Goal: Information Seeking & Learning: Find contact information

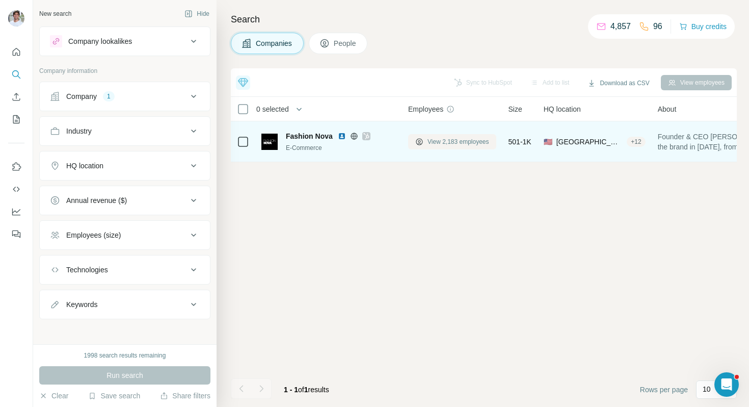
click at [433, 140] on span "View 2,183 employees" at bounding box center [459, 141] width 62 height 9
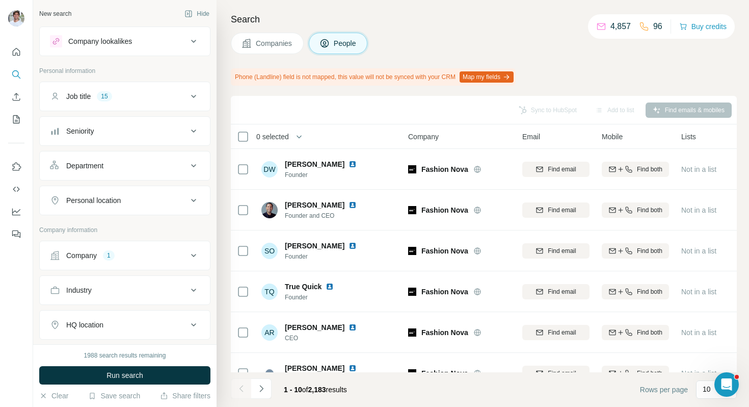
scroll to position [39, 0]
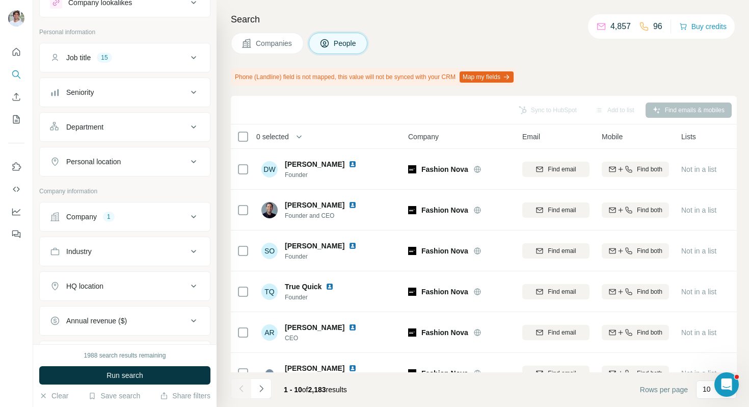
click at [170, 216] on div "Company 1" at bounding box center [119, 216] width 138 height 10
click at [99, 281] on icon "button" at bounding box center [97, 283] width 5 height 5
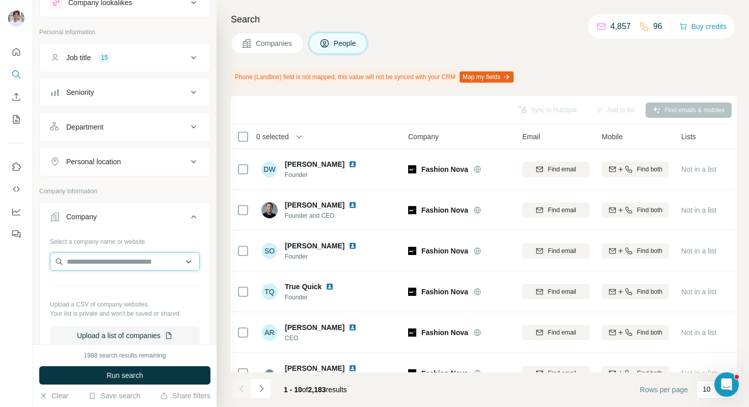
click at [110, 266] on input "text" at bounding box center [125, 261] width 150 height 18
paste input "**********"
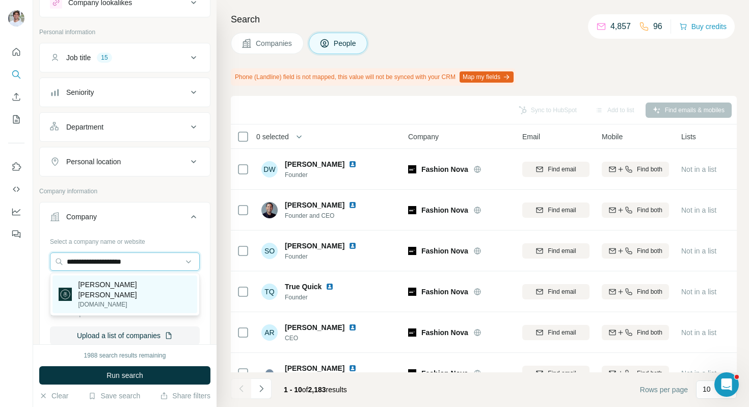
type input "**********"
click at [125, 281] on p "Moss Adams" at bounding box center [134, 289] width 113 height 20
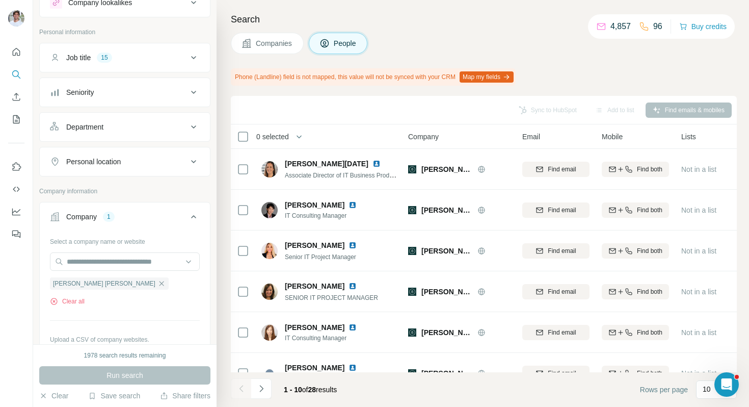
click at [268, 44] on span "Companies" at bounding box center [274, 43] width 37 height 10
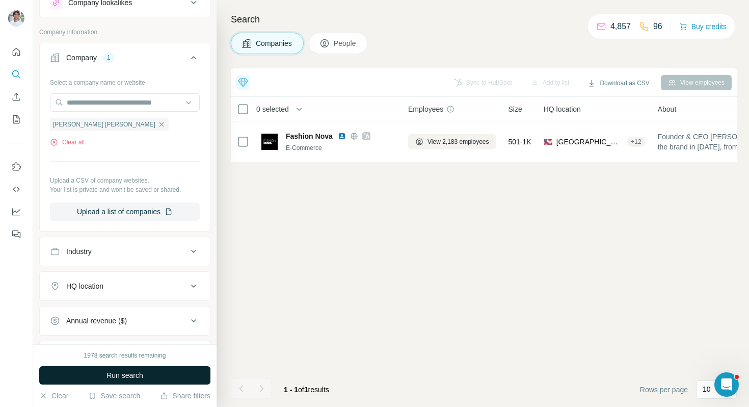
click at [183, 370] on button "Run search" at bounding box center [124, 375] width 171 height 18
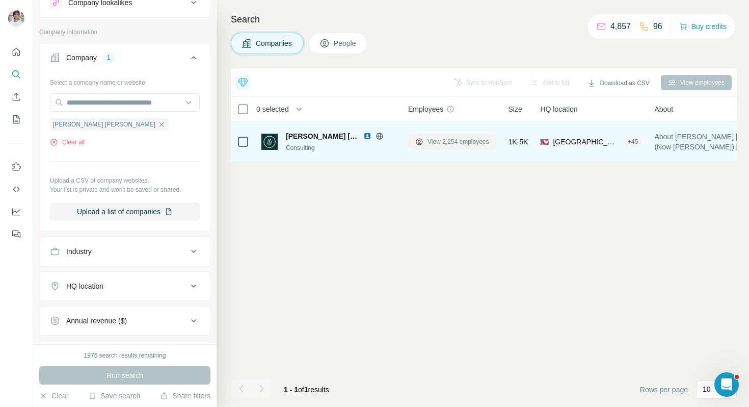
click at [438, 142] on span "View 2,254 employees" at bounding box center [459, 141] width 62 height 9
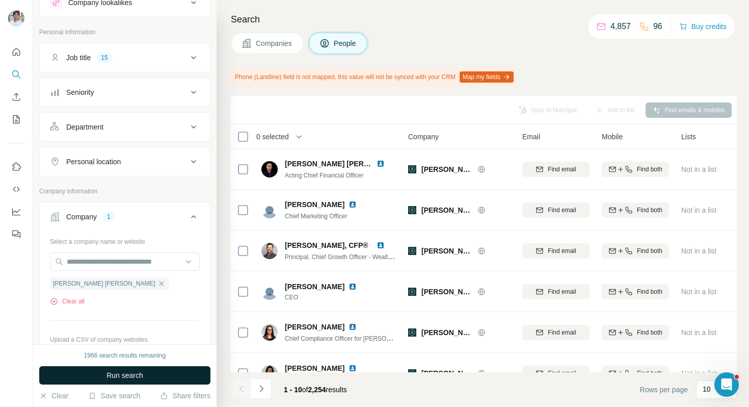
click at [148, 372] on button "Run search" at bounding box center [124, 375] width 171 height 18
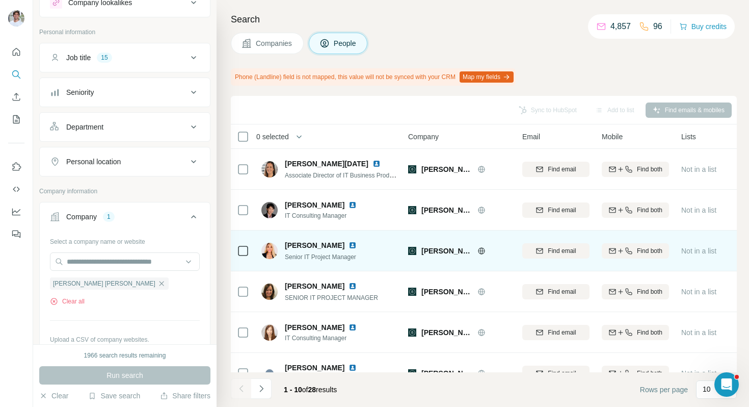
scroll to position [7, 0]
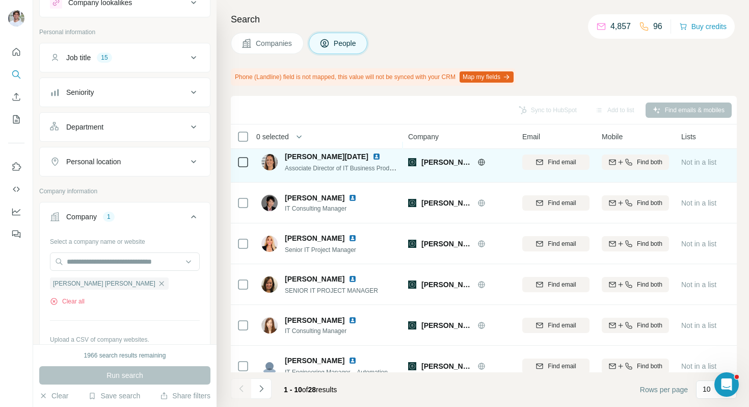
click at [373, 156] on img at bounding box center [377, 156] width 8 height 8
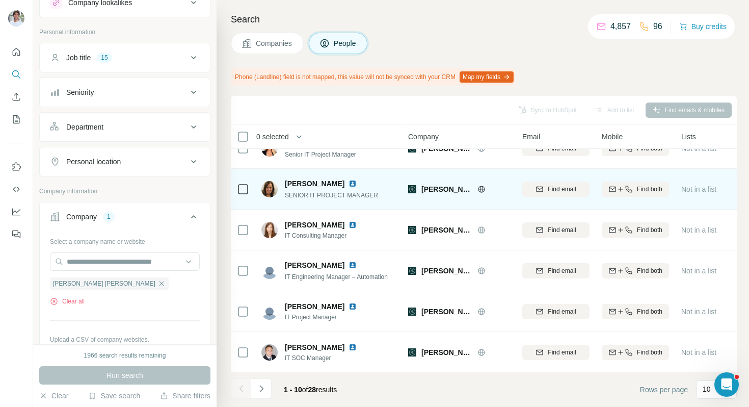
scroll to position [147, 0]
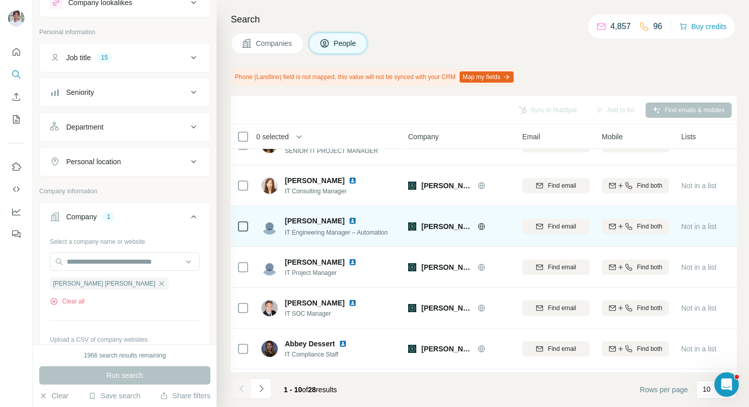
click at [349, 218] on img at bounding box center [353, 221] width 8 height 8
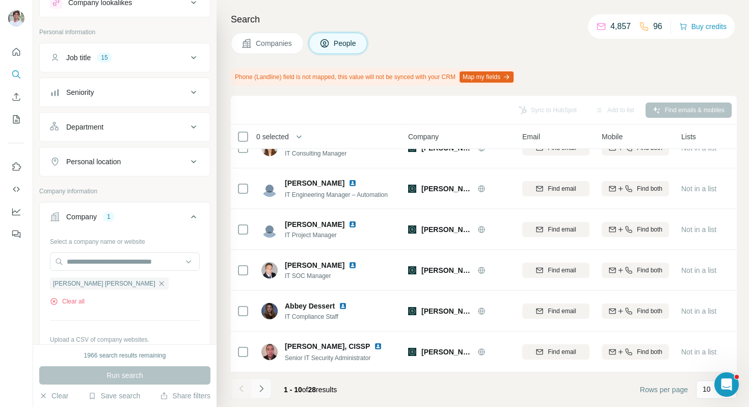
click at [262, 389] on icon "Navigate to next page" at bounding box center [261, 388] width 10 height 10
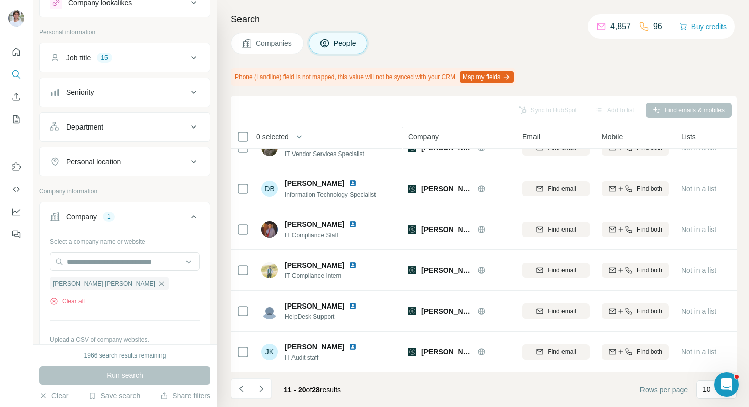
scroll to position [0, 0]
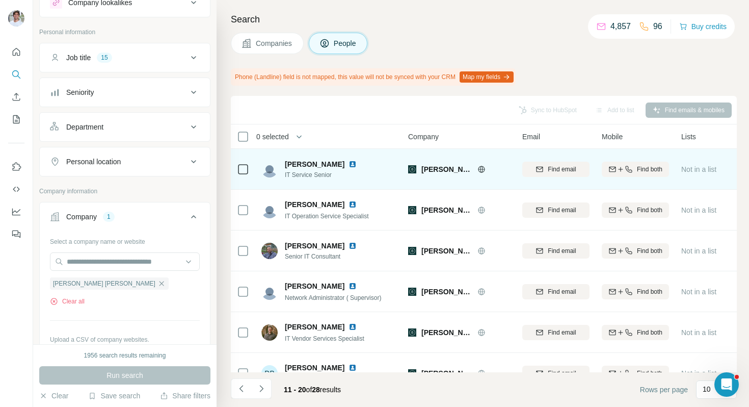
click at [349, 165] on img at bounding box center [353, 164] width 8 height 8
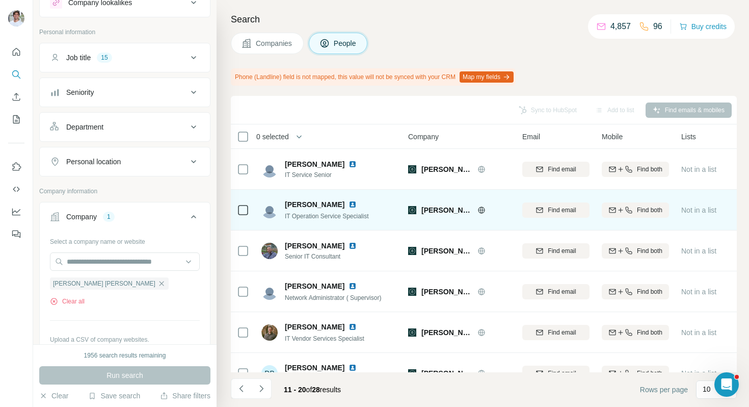
click at [349, 203] on img at bounding box center [353, 204] width 8 height 8
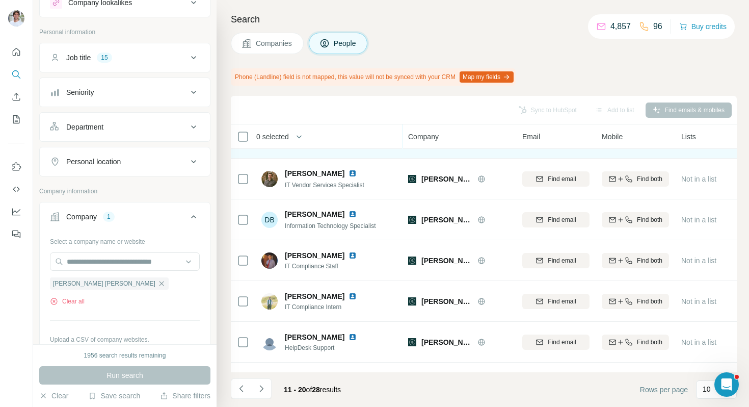
scroll to position [163, 0]
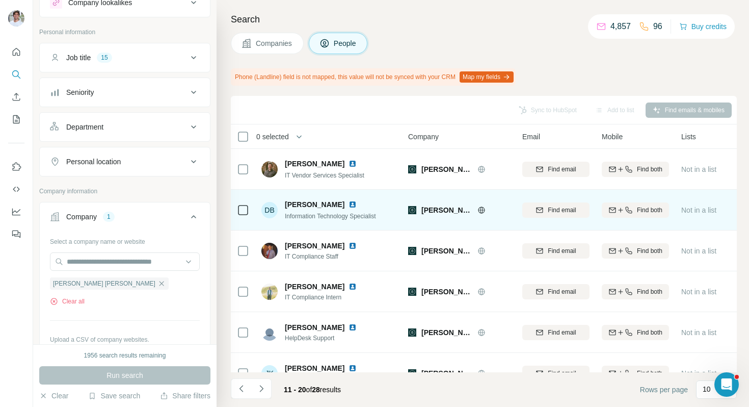
click at [349, 202] on img at bounding box center [353, 204] width 8 height 8
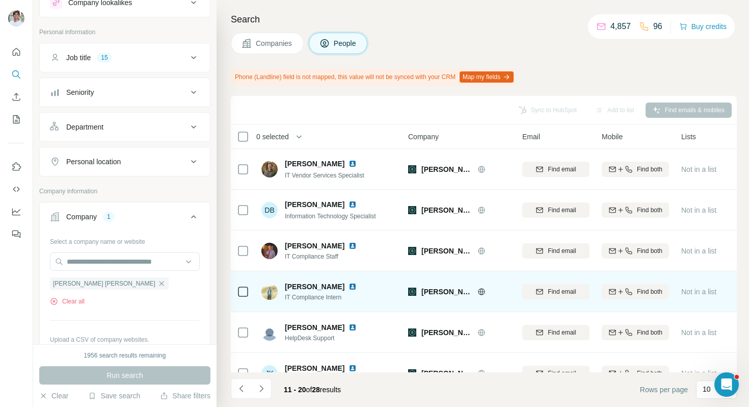
scroll to position [184, 0]
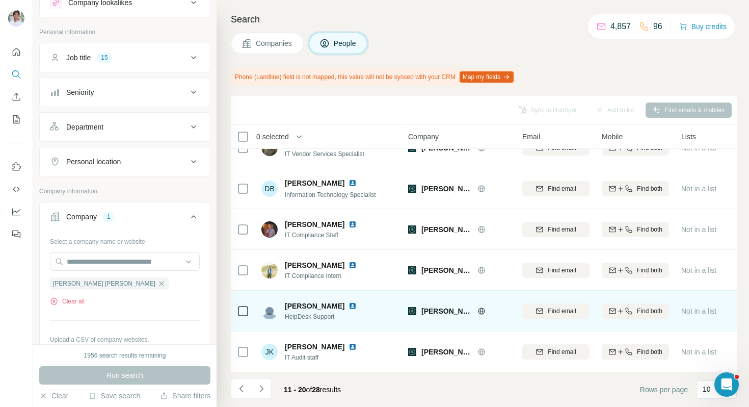
click at [349, 305] on img at bounding box center [353, 306] width 8 height 8
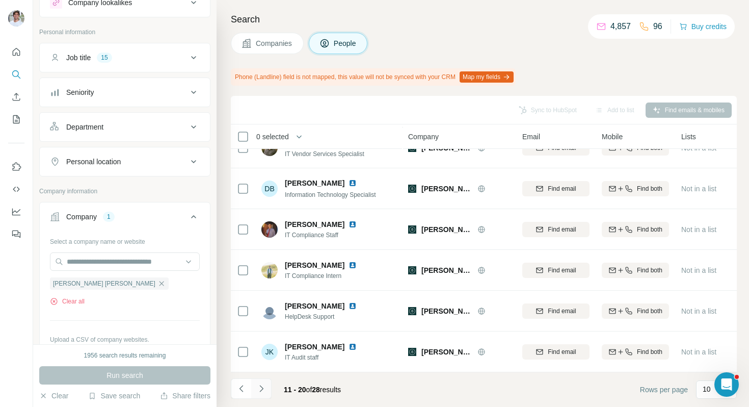
click at [268, 380] on button "Navigate to next page" at bounding box center [261, 388] width 20 height 20
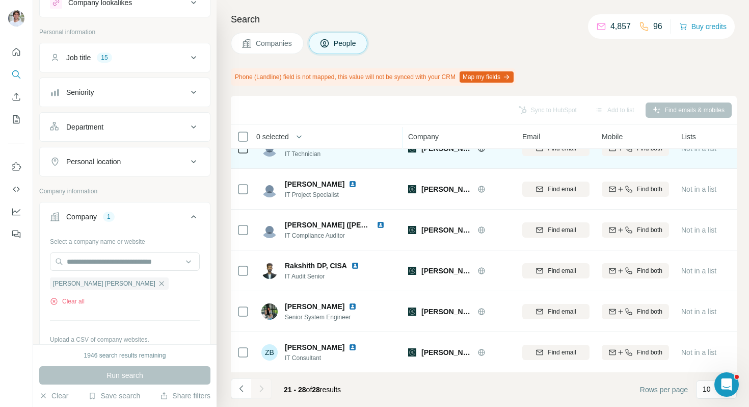
scroll to position [103, 0]
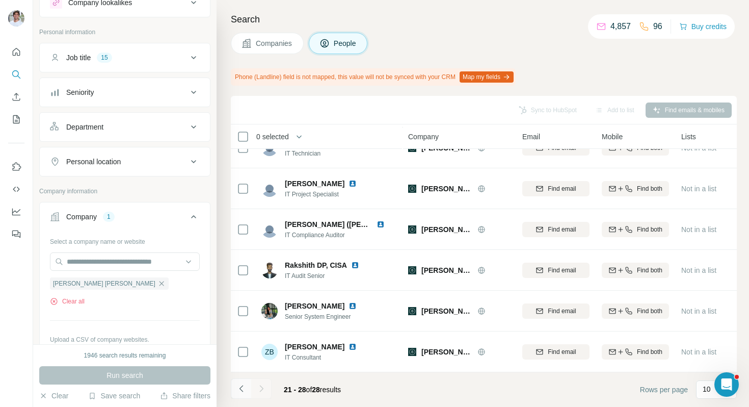
click at [237, 391] on icon "Navigate to previous page" at bounding box center [241, 388] width 10 height 10
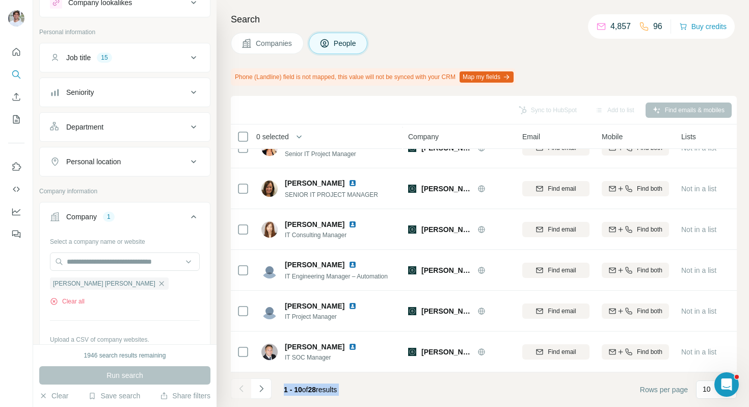
click at [237, 391] on div at bounding box center [241, 388] width 20 height 20
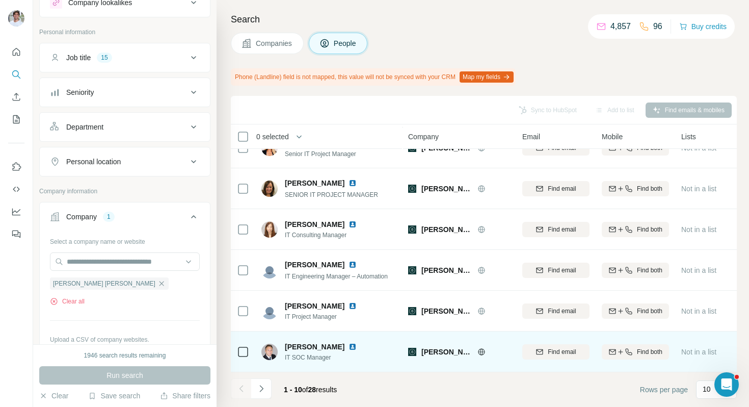
click at [378, 363] on div "Zack Brandt IT SOC Manager" at bounding box center [329, 351] width 136 height 28
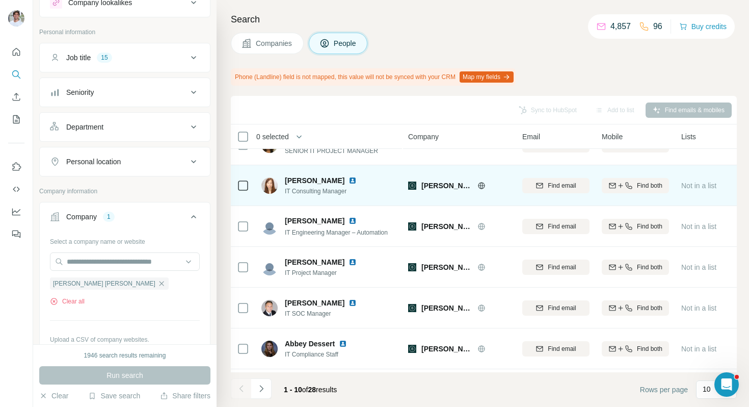
scroll to position [184, 0]
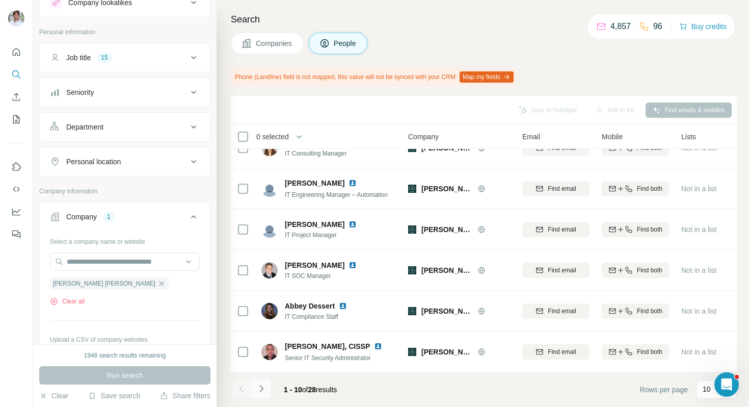
click at [260, 387] on icon "Navigate to next page" at bounding box center [261, 388] width 10 height 10
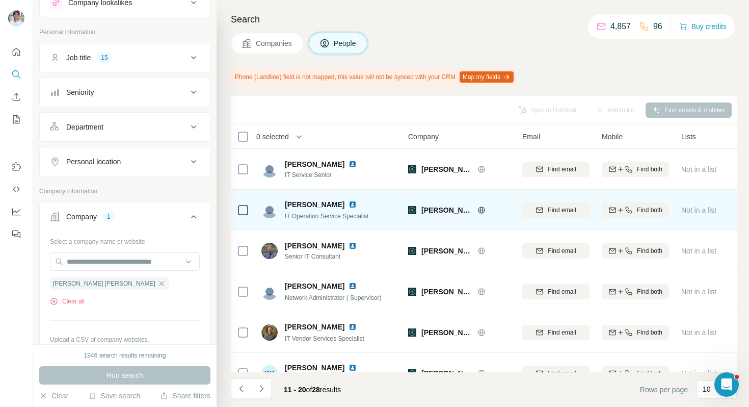
scroll to position [44, 0]
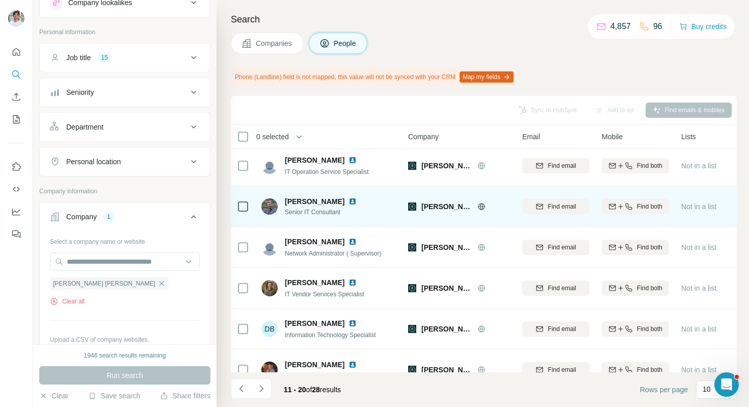
click at [349, 202] on img at bounding box center [353, 201] width 8 height 8
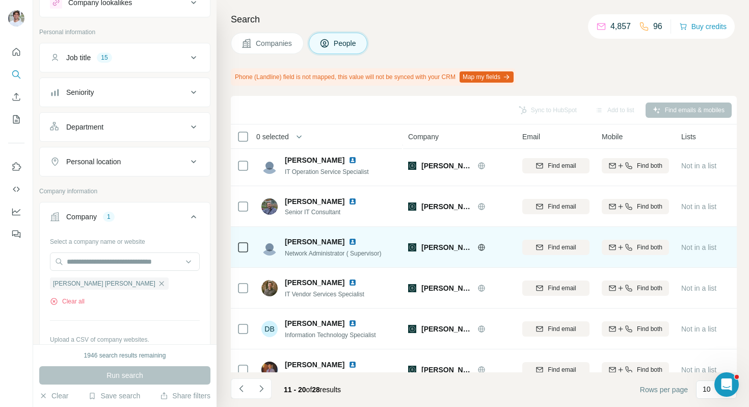
click at [349, 240] on img at bounding box center [353, 241] width 8 height 8
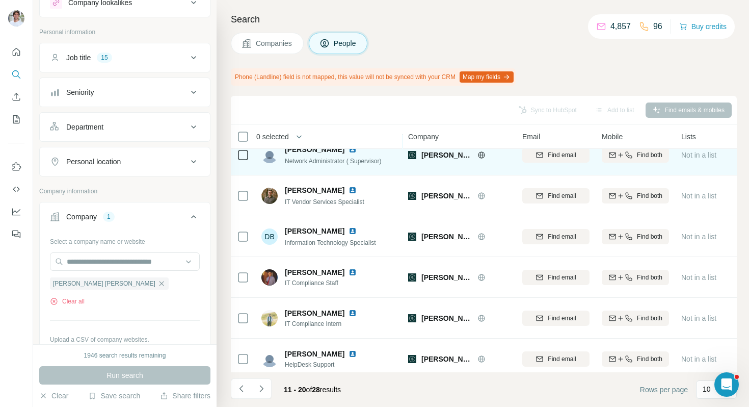
scroll to position [136, 0]
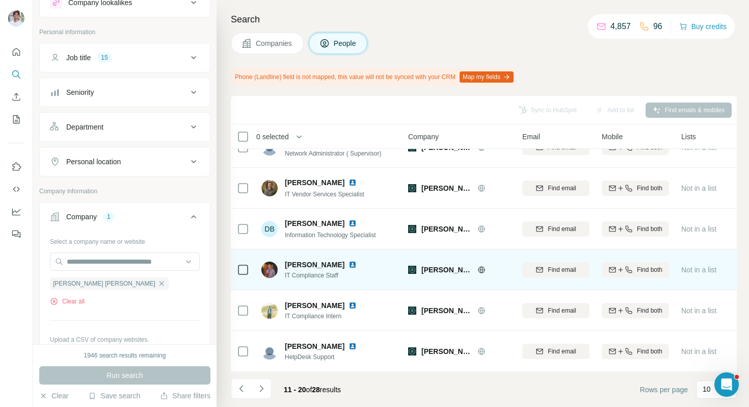
click at [349, 266] on img at bounding box center [353, 264] width 8 height 8
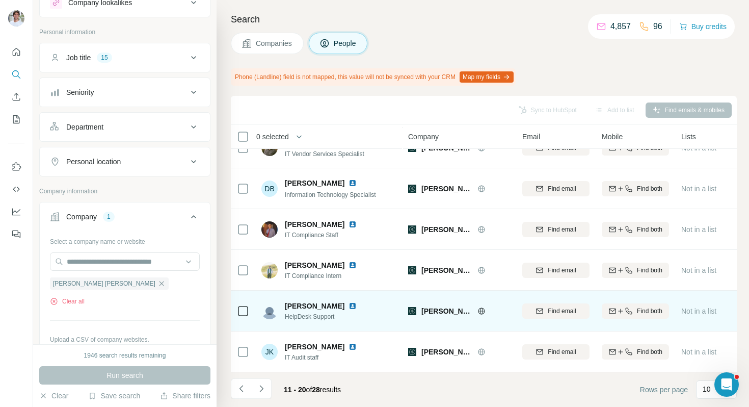
click at [349, 306] on img at bounding box center [353, 306] width 8 height 8
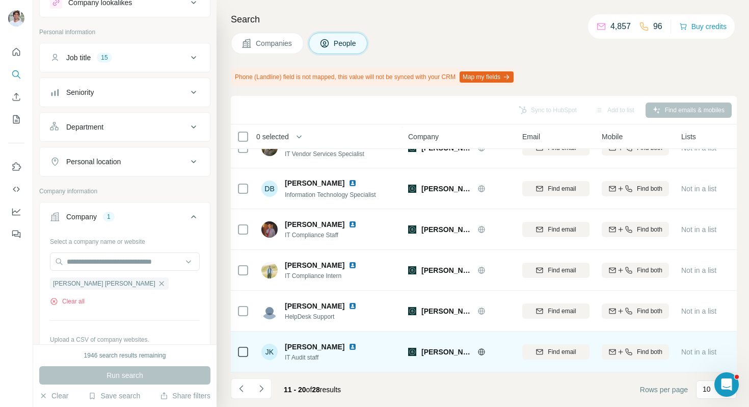
click at [349, 347] on img at bounding box center [353, 346] width 8 height 8
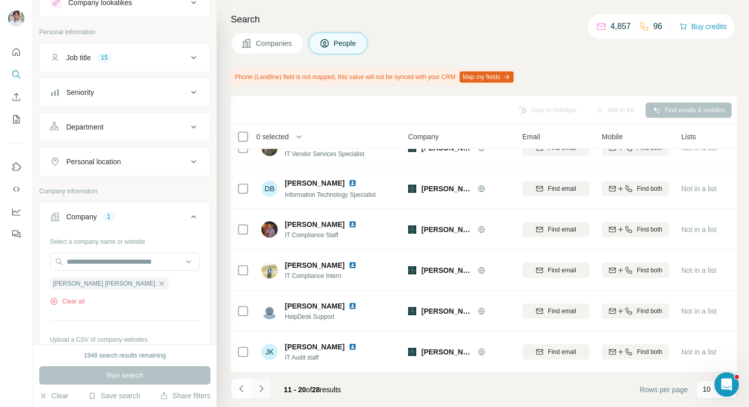
click at [261, 383] on icon "Navigate to next page" at bounding box center [261, 388] width 10 height 10
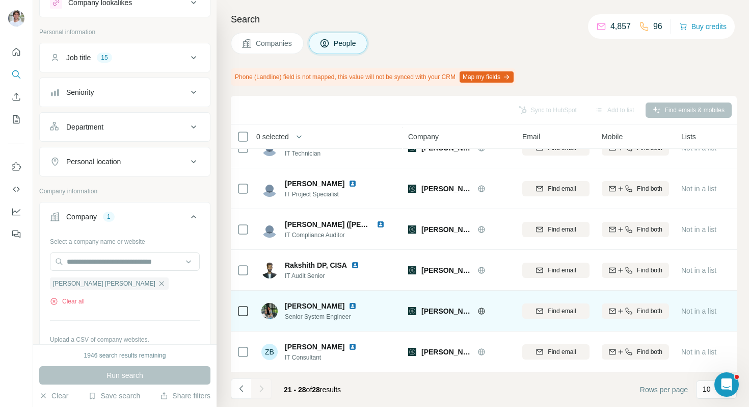
scroll to position [0, 0]
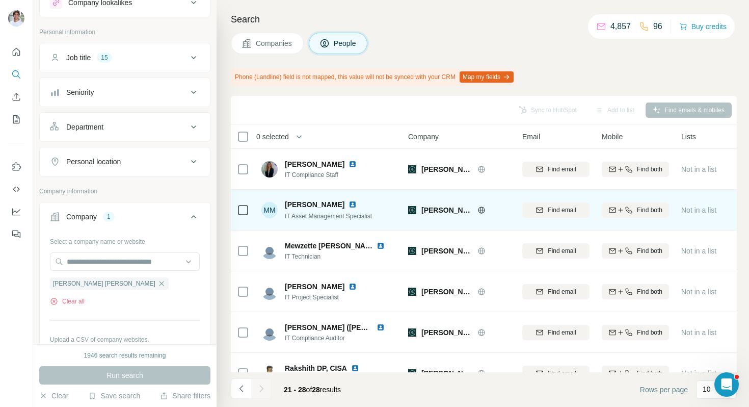
click at [349, 201] on img at bounding box center [353, 204] width 8 height 8
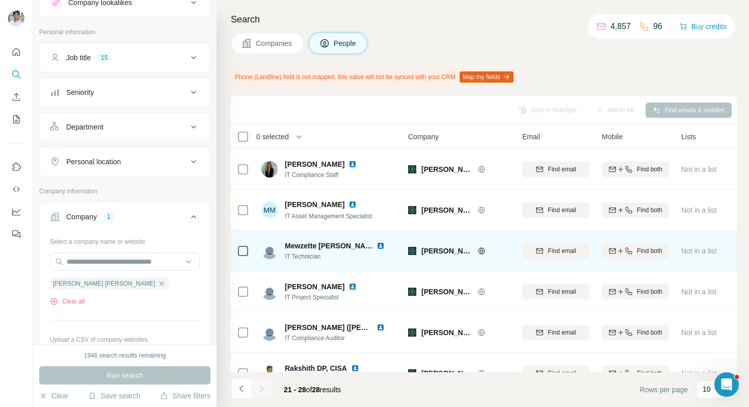
click at [379, 243] on img at bounding box center [381, 246] width 8 height 8
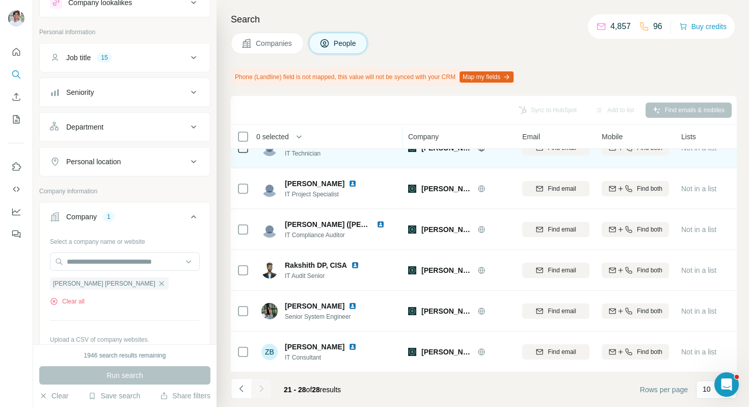
scroll to position [102, 0]
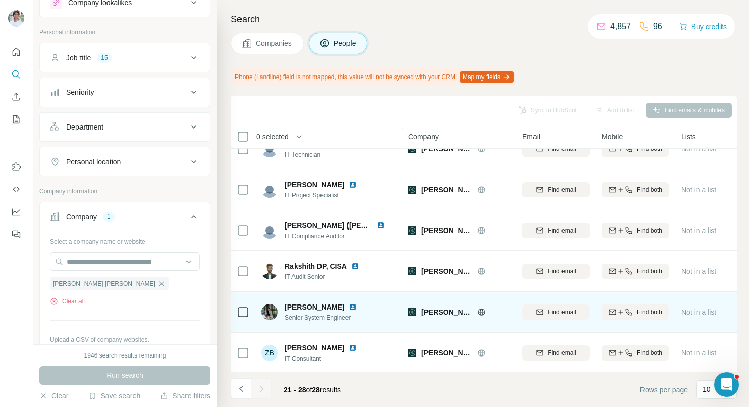
click at [357, 308] on img at bounding box center [353, 307] width 8 height 8
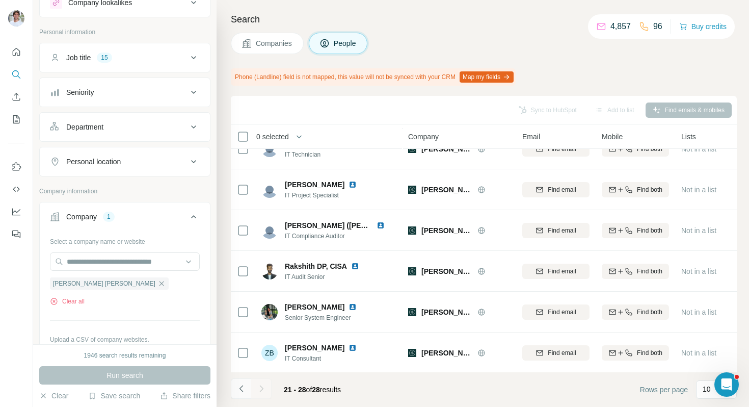
click at [249, 387] on button "Navigate to previous page" at bounding box center [241, 388] width 20 height 20
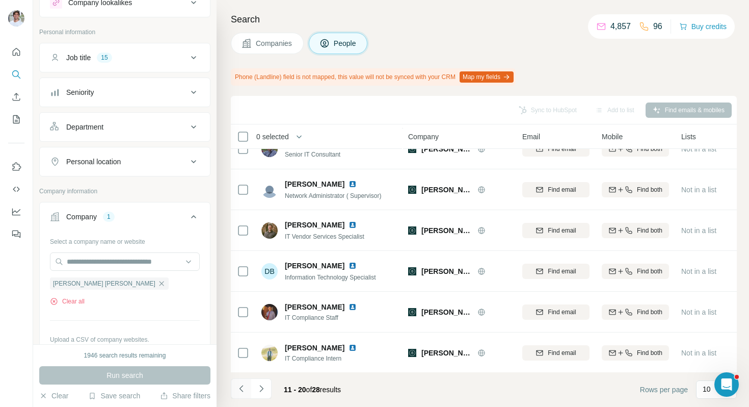
click at [249, 387] on button "Navigate to previous page" at bounding box center [241, 388] width 20 height 20
